Goal: Task Accomplishment & Management: Manage account settings

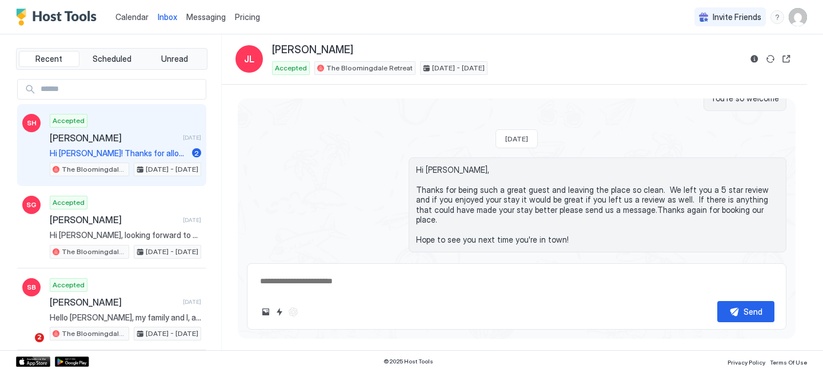
scroll to position [1195, 0]
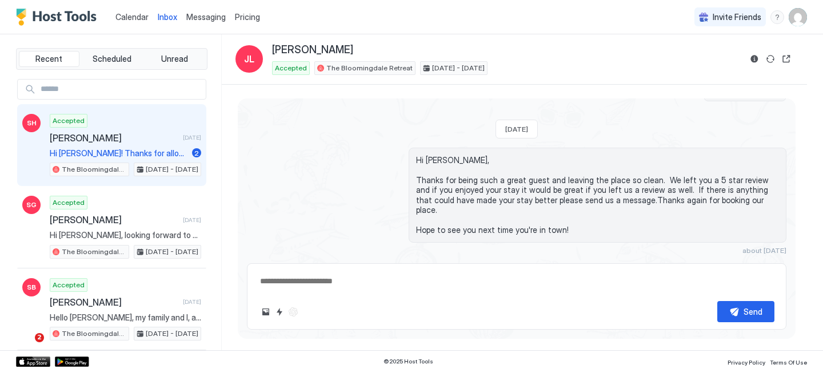
click at [85, 154] on span "Hi [PERSON_NAME]! Thanks for allowing us to enjoy your home. Just checked out. …" at bounding box center [119, 153] width 138 height 10
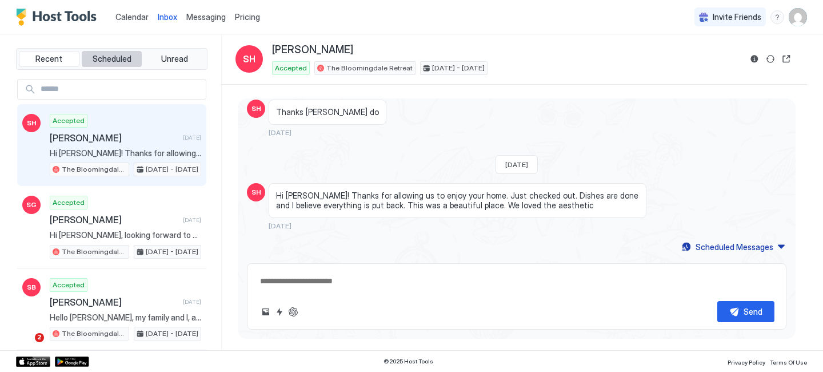
click at [106, 51] on button "Scheduled" at bounding box center [112, 59] width 61 height 16
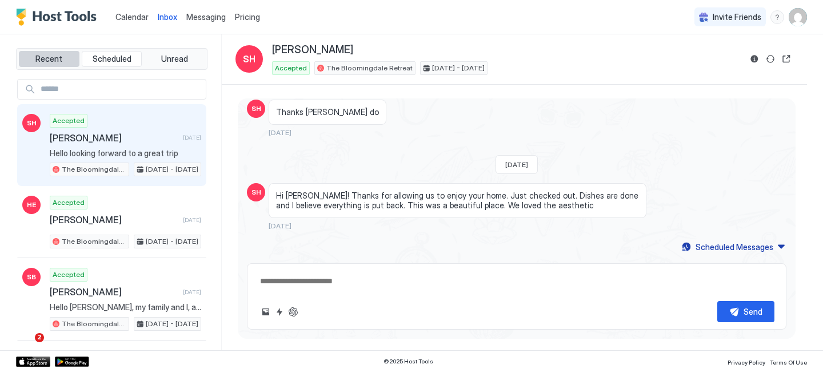
click at [49, 57] on span "Recent" at bounding box center [48, 59] width 27 height 10
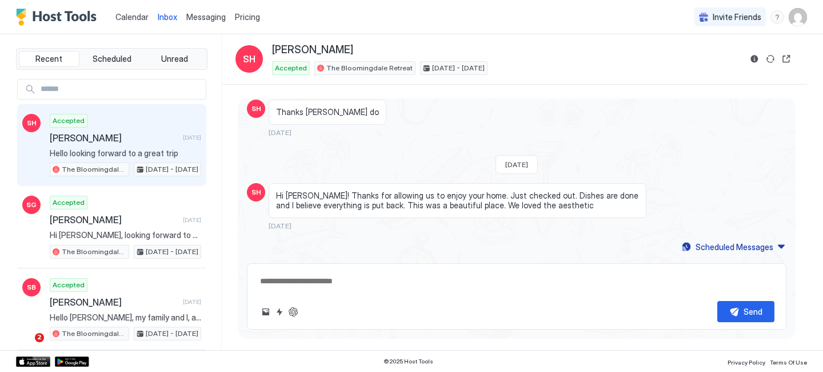
click at [144, 17] on span "Calendar" at bounding box center [132, 17] width 33 height 10
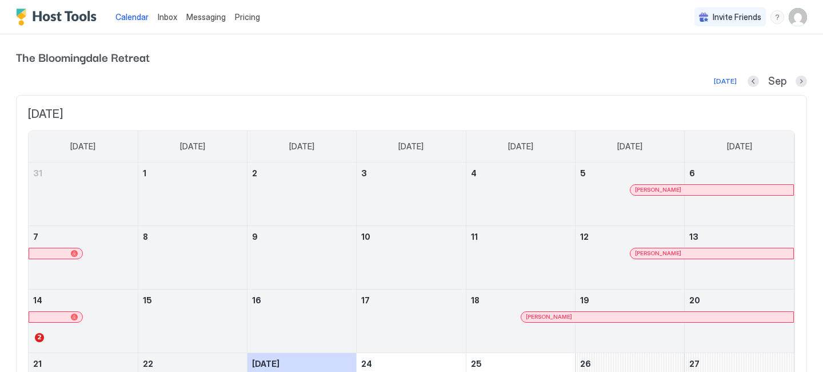
click at [164, 18] on span "Inbox" at bounding box center [167, 17] width 19 height 10
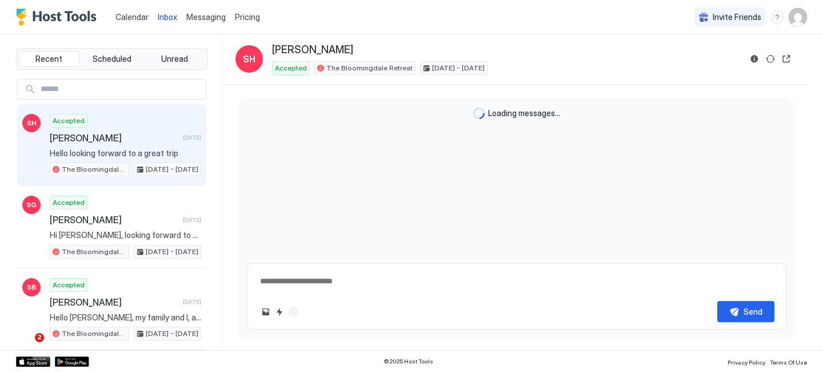
type textarea "*"
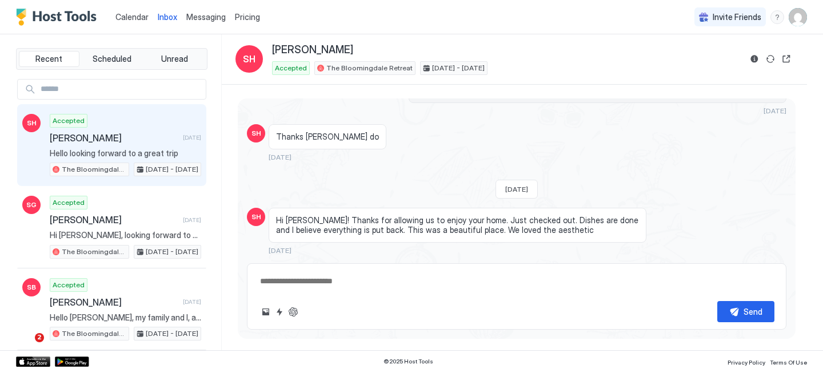
scroll to position [1864, 0]
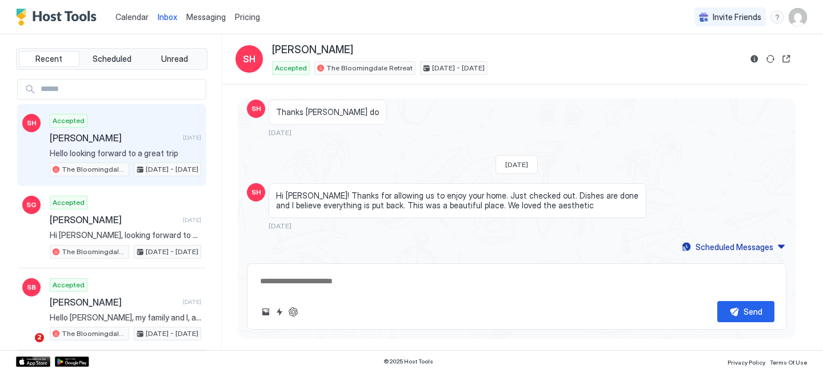
click at [215, 21] on span "Messaging" at bounding box center [205, 17] width 39 height 10
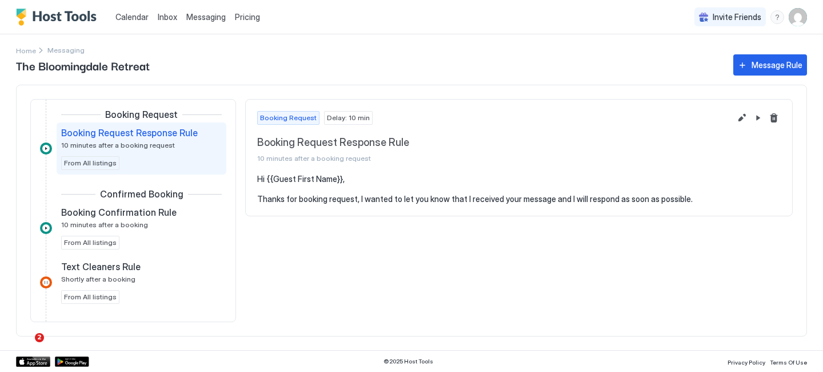
scroll to position [14, 0]
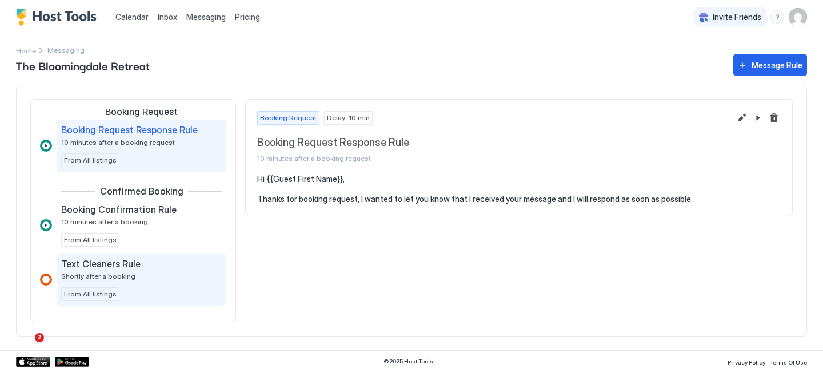
click at [141, 269] on div "Text Cleaners Rule Shortly after a booking" at bounding box center [133, 269] width 145 height 22
